Goal: Task Accomplishment & Management: Use online tool/utility

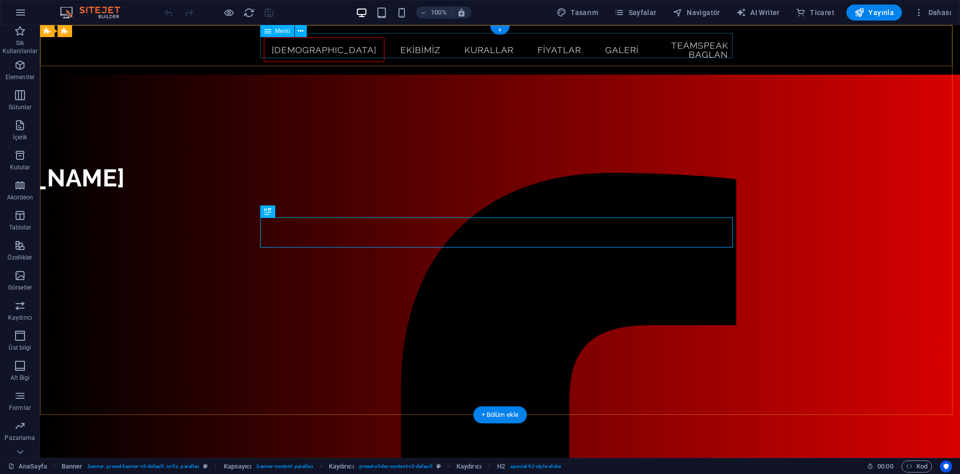
click at [596, 46] on nav "Reanimus Ekibimiz Kurallar Fiyatlar Galeri TeamSpeak Baglan" at bounding box center [500, 50] width 473 height 34
select select
select select "1"
select select
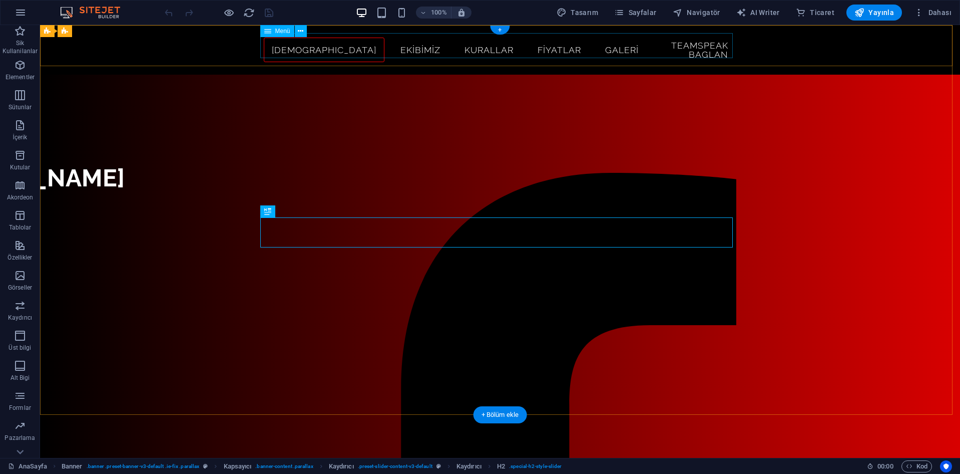
select select "3"
select select
select select "2"
select select
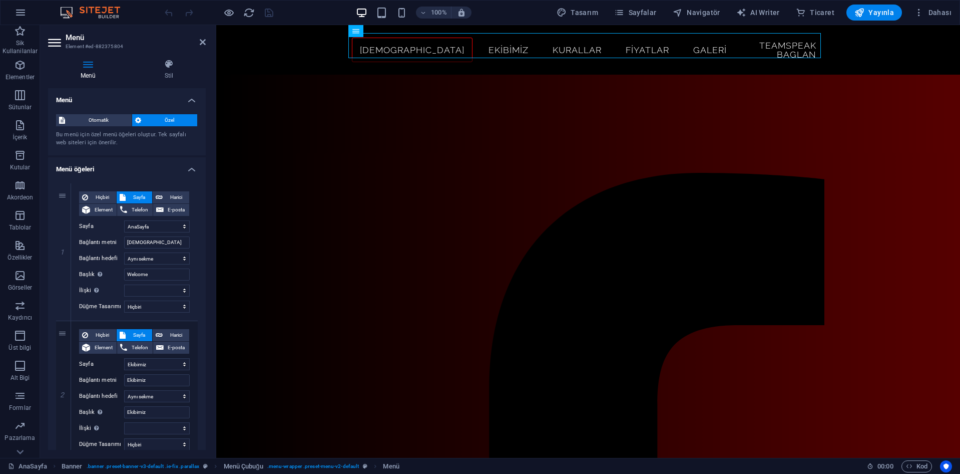
drag, startPoint x: 1, startPoint y: 28, endPoint x: 206, endPoint y: 47, distance: 206.2
click at [207, 47] on aside "Menü Element #ed-882375804 Menü Stil Menü Otomatik Özel Bu menü için özel menü …" at bounding box center [128, 241] width 176 height 433
click at [202, 43] on icon at bounding box center [203, 42] width 6 height 8
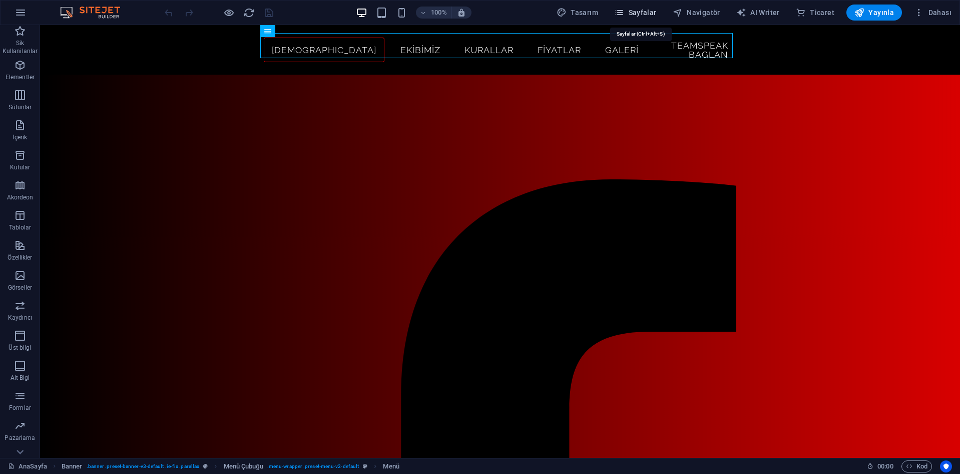
click at [645, 12] on span "Sayfalar" at bounding box center [635, 13] width 43 height 10
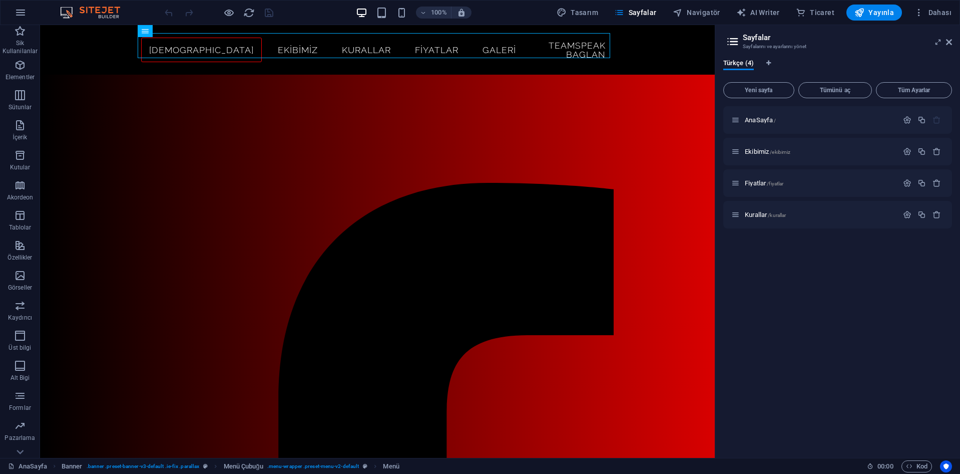
drag, startPoint x: 771, startPoint y: 65, endPoint x: 819, endPoint y: 68, distance: 48.2
click at [824, 70] on div "Türkçe (4)" at bounding box center [837, 68] width 229 height 19
click at [767, 63] on icon "Dil Sekmeleri" at bounding box center [768, 63] width 5 height 6
select select "165"
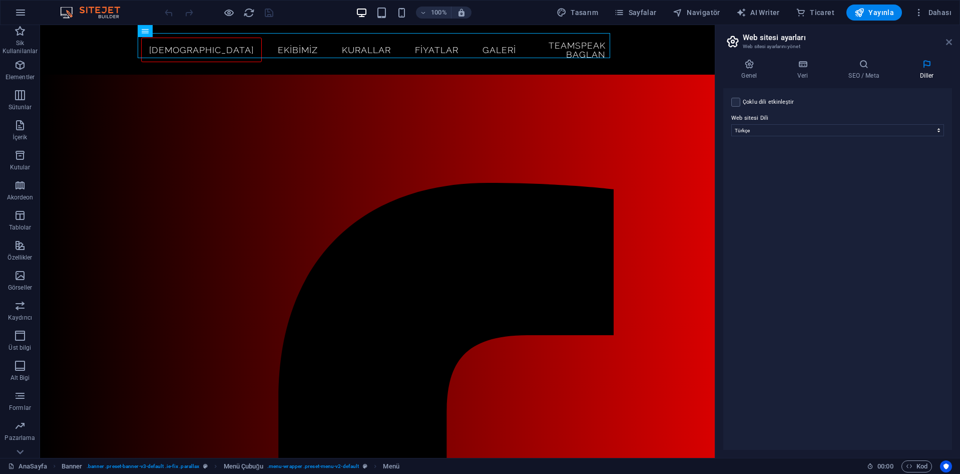
drag, startPoint x: 948, startPoint y: 40, endPoint x: 833, endPoint y: 70, distance: 118.0
click at [948, 40] on icon at bounding box center [949, 42] width 6 height 8
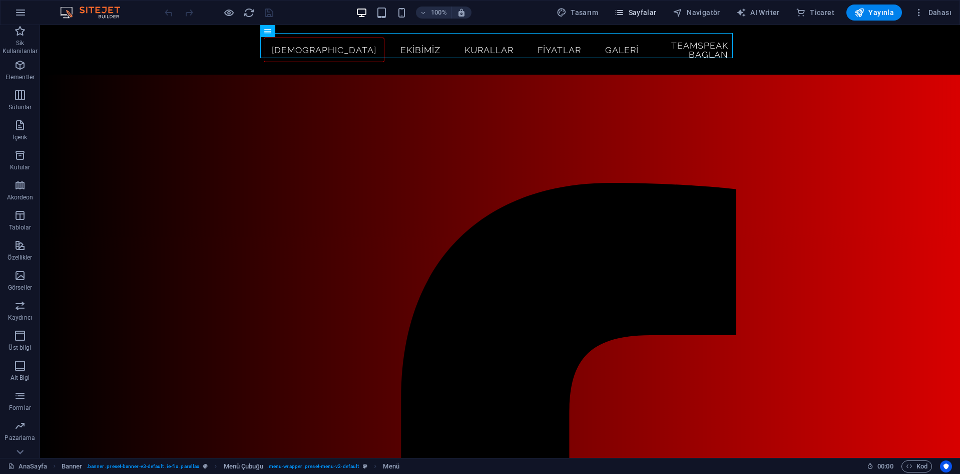
click at [624, 13] on icon "button" at bounding box center [619, 13] width 10 height 10
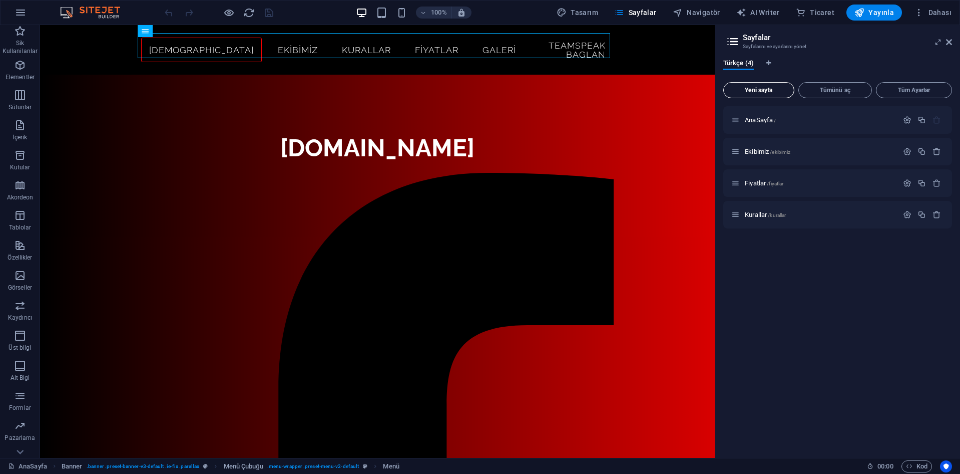
click at [754, 91] on span "Yeni sayfa" at bounding box center [759, 90] width 62 height 6
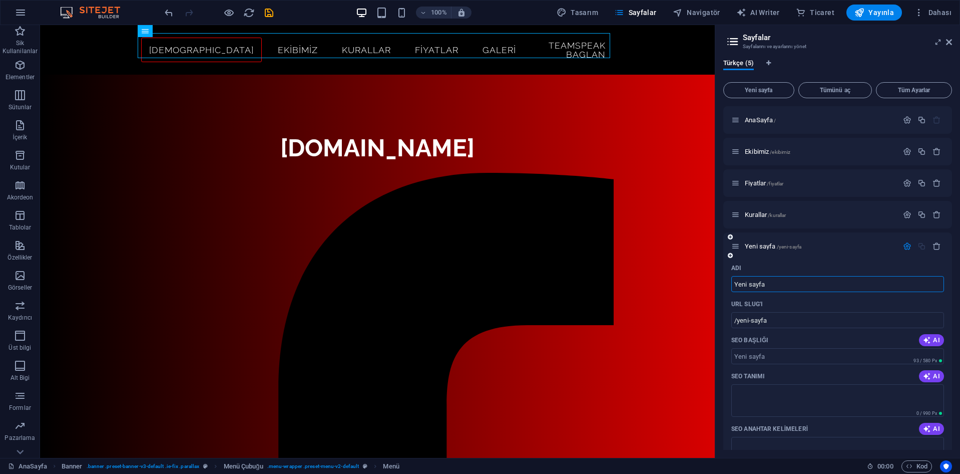
click at [807, 267] on div "Adı" at bounding box center [837, 268] width 213 height 16
type input "G"
type input "/g"
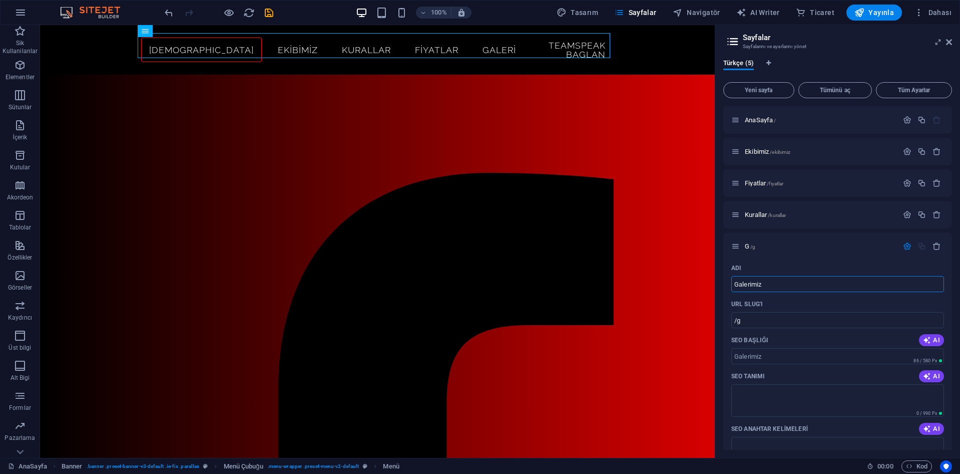
type input "Galerimiz"
type input "/galerimiz"
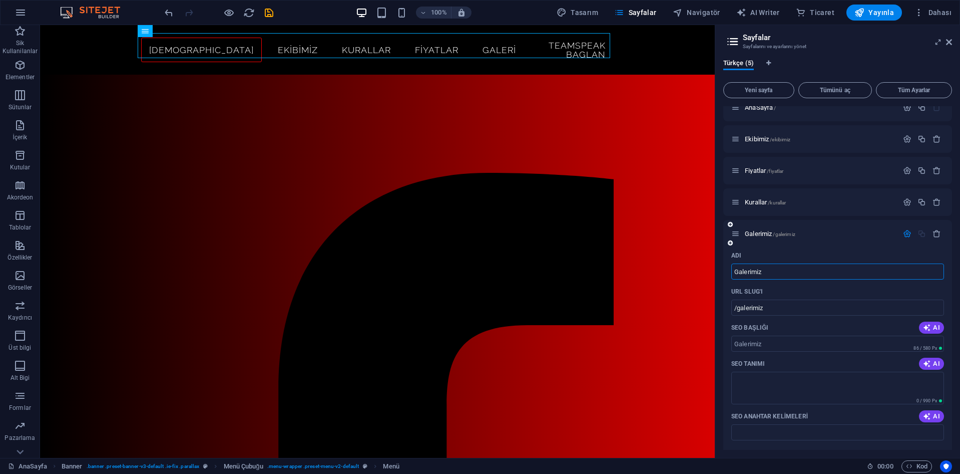
scroll to position [50, 0]
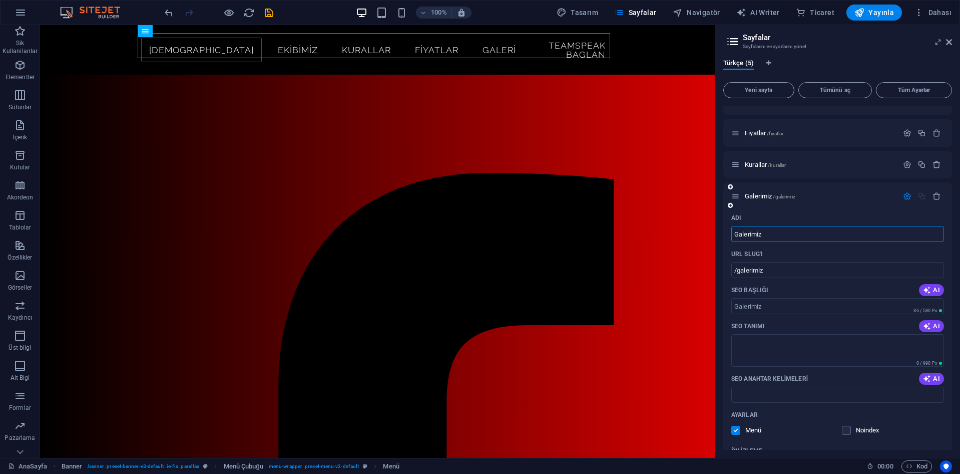
type input "Galerimiz"
drag, startPoint x: 815, startPoint y: 246, endPoint x: 863, endPoint y: 217, distance: 55.3
click at [815, 246] on div "URL SLUG'ı" at bounding box center [837, 254] width 213 height 16
click at [788, 194] on span "/galerimiz" at bounding box center [784, 197] width 22 height 6
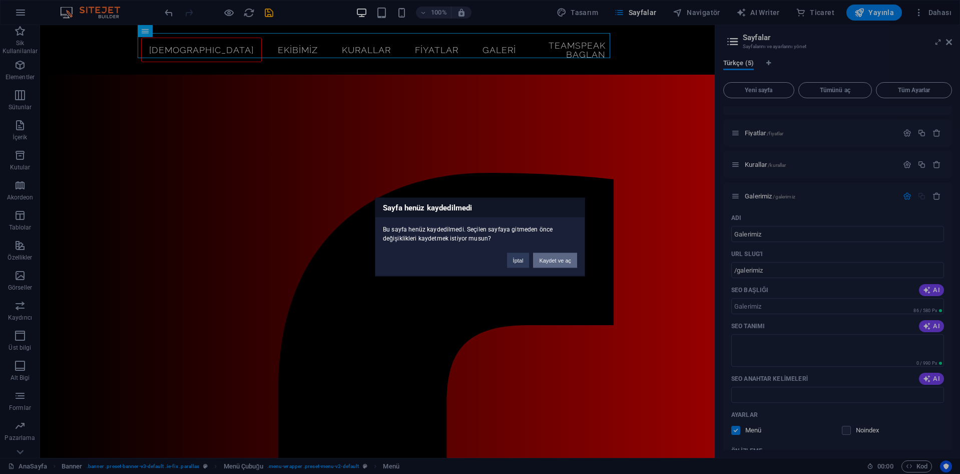
click at [551, 259] on button "Kaydet ve aç" at bounding box center [555, 260] width 44 height 15
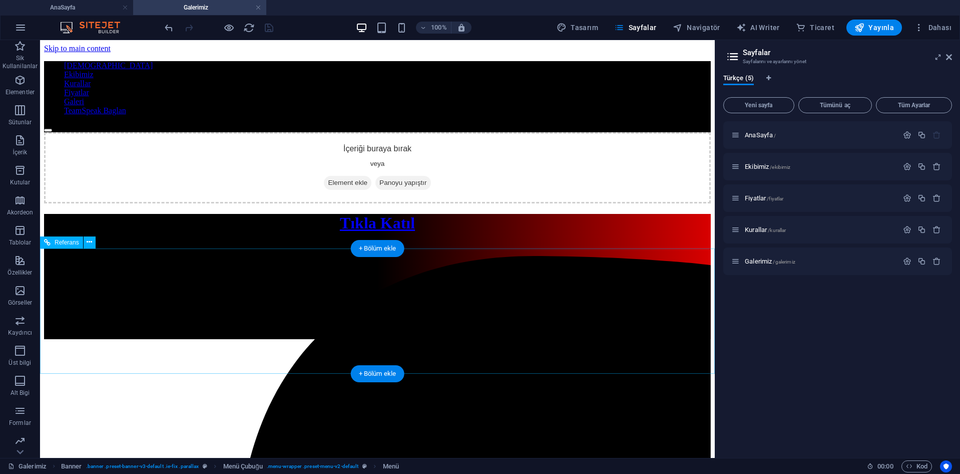
scroll to position [0, 0]
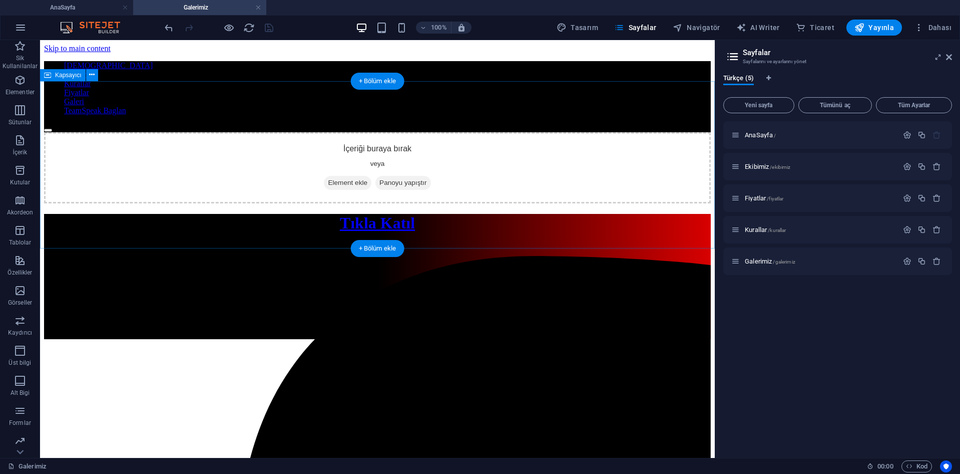
click at [421, 160] on div "İçeriği buraya bırak veya Element ekle Panoyu yapıştır" at bounding box center [377, 167] width 667 height 71
click at [24, 289] on icon "button" at bounding box center [20, 290] width 12 height 12
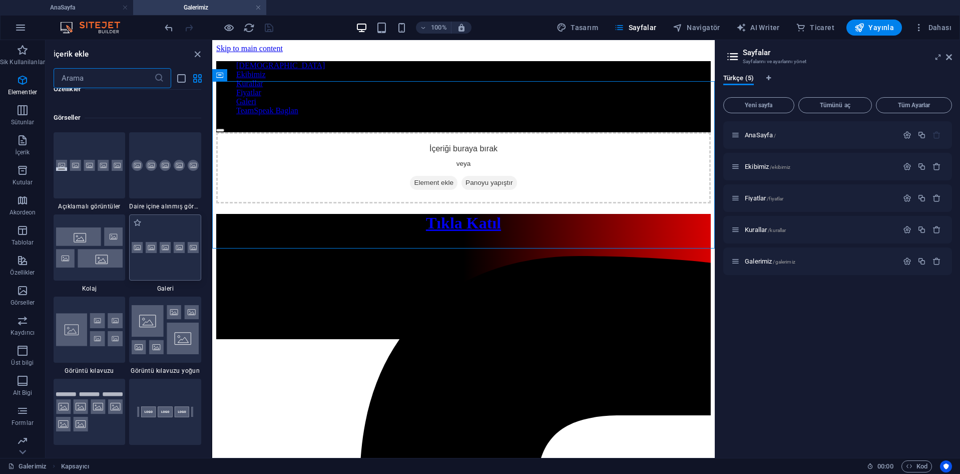
scroll to position [5076, 0]
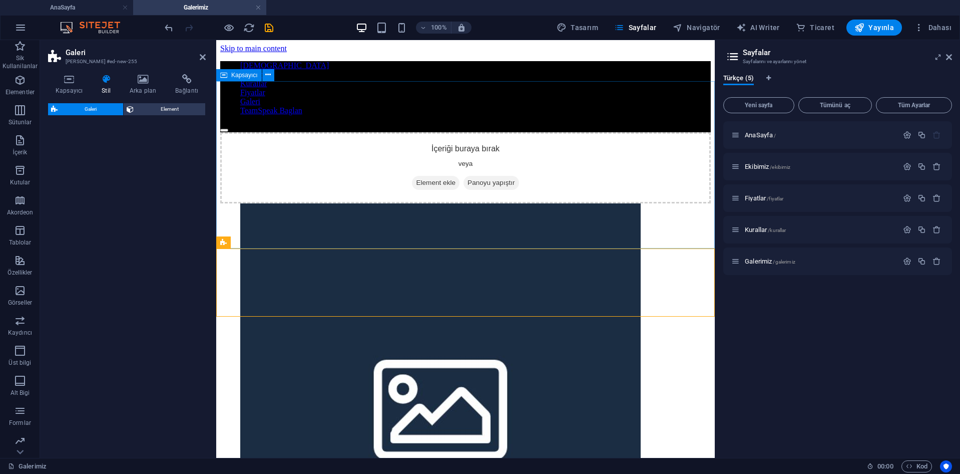
select select "rem"
select select "preset-gallery-v3-collage"
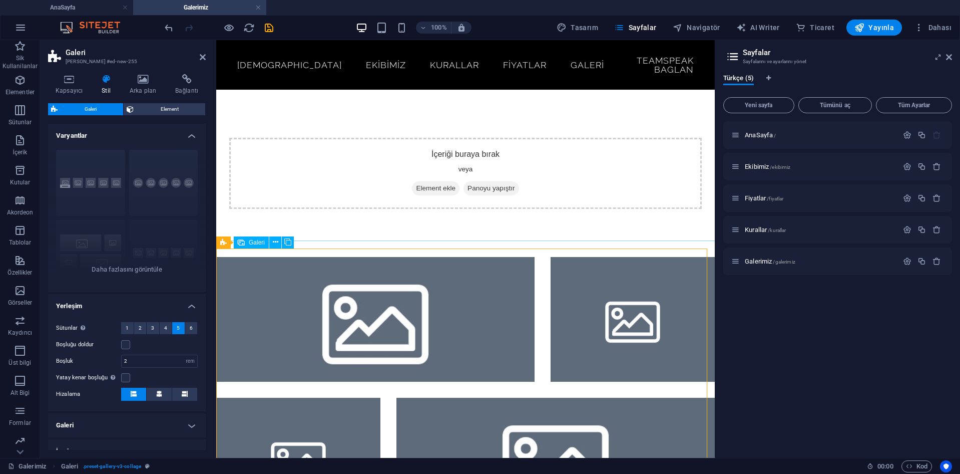
click at [395, 283] on li at bounding box center [375, 319] width 318 height 125
click at [365, 287] on li at bounding box center [375, 319] width 318 height 125
select select "4"
select select "px"
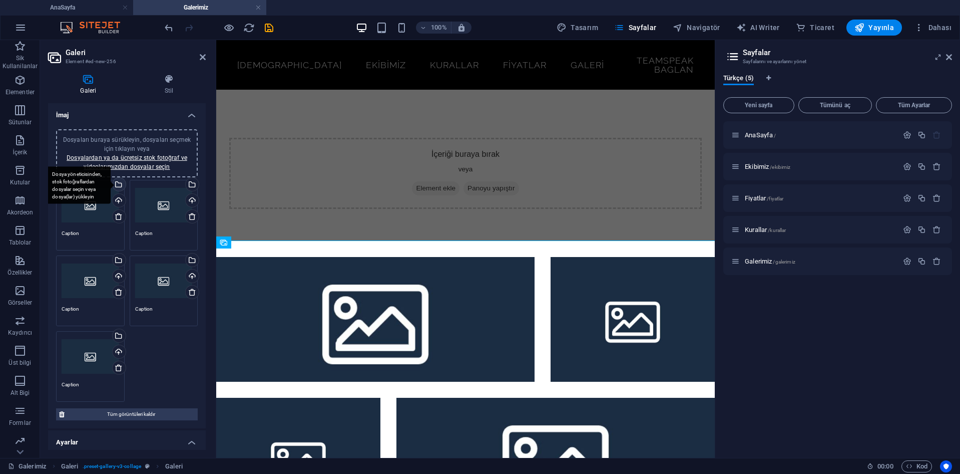
click at [111, 186] on div "Dosya yöneticisinden, stok fotoğraflardan dosyalar seçin veya dosya(lar) yükley…" at bounding box center [78, 185] width 65 height 38
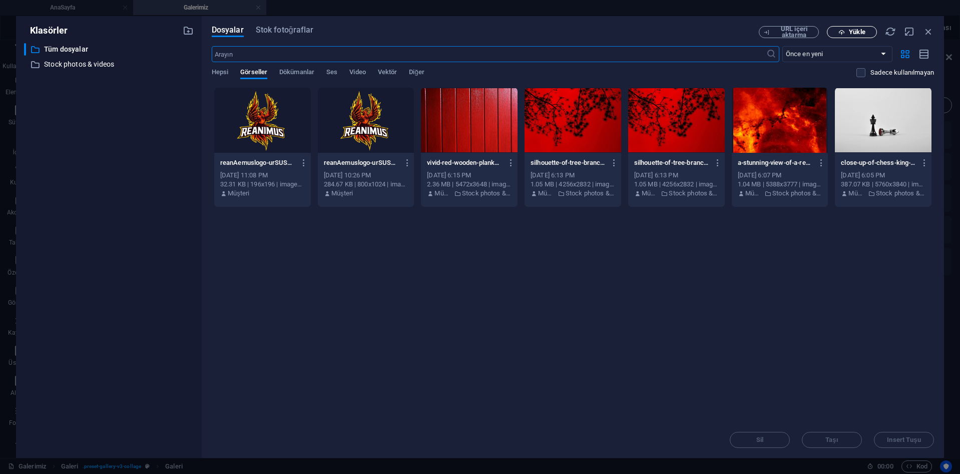
click at [839, 34] on icon "button" at bounding box center [842, 32] width 7 height 7
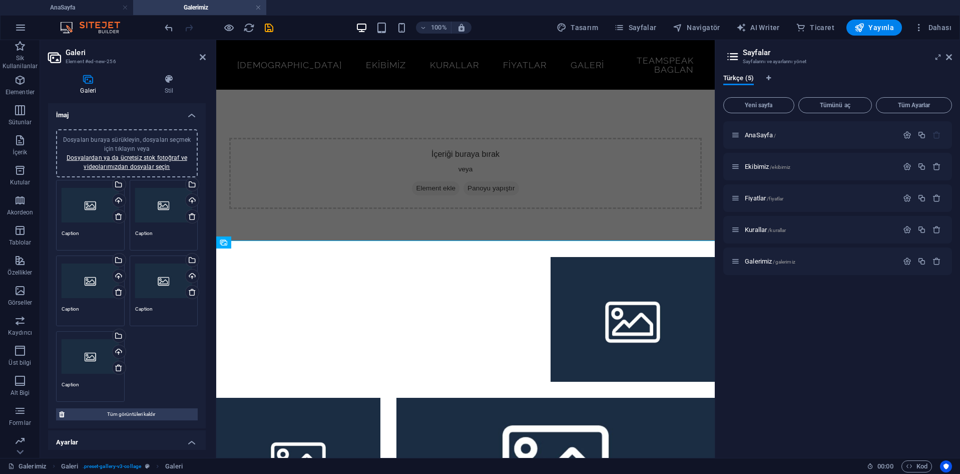
click at [839, 378] on div "AnaSayfa / Ekibimiz /ekibimiz Fiyatlar /fiyatlar Kurallar /kurallar Galerimiz /…" at bounding box center [837, 285] width 229 height 328
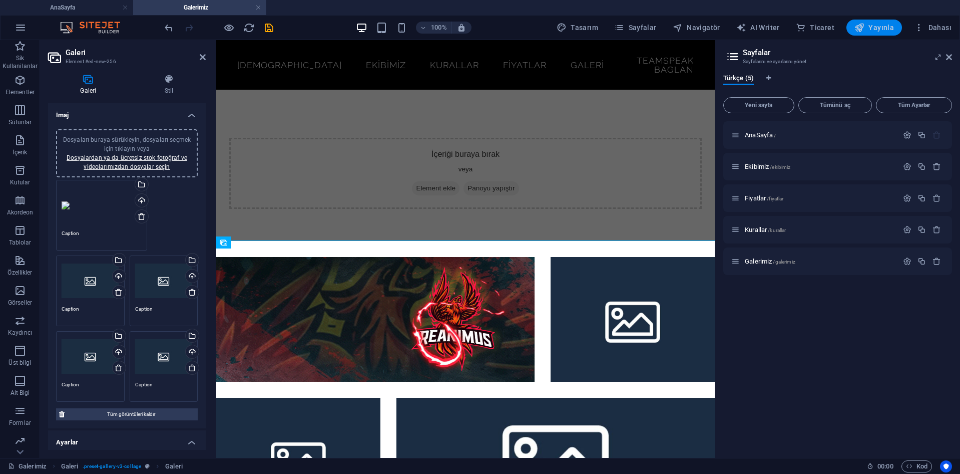
click at [878, 27] on span "Yayınla" at bounding box center [875, 28] width 40 height 10
